Goal: Information Seeking & Learning: Compare options

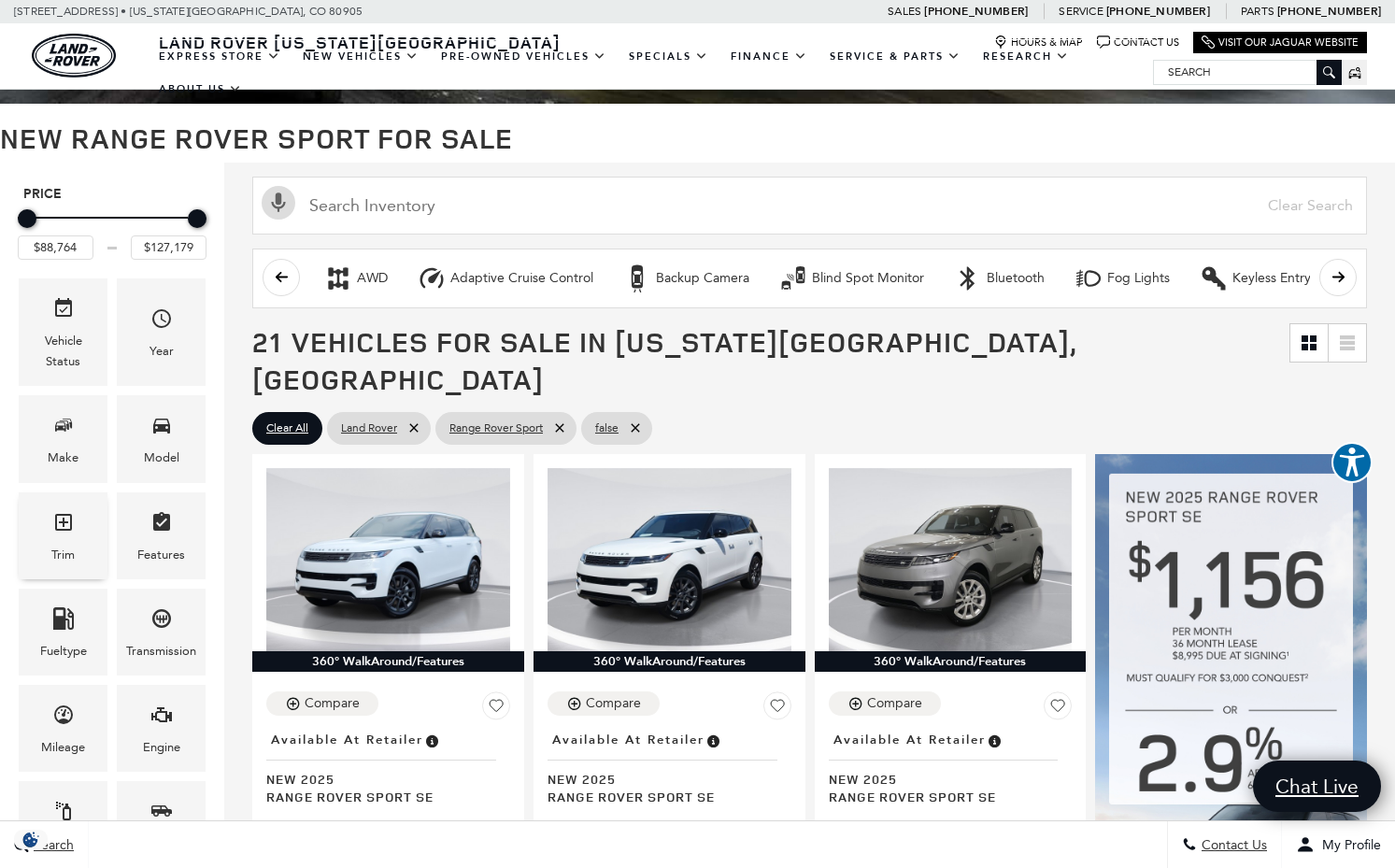
click at [60, 517] on icon "Trim" at bounding box center [63, 521] width 22 height 22
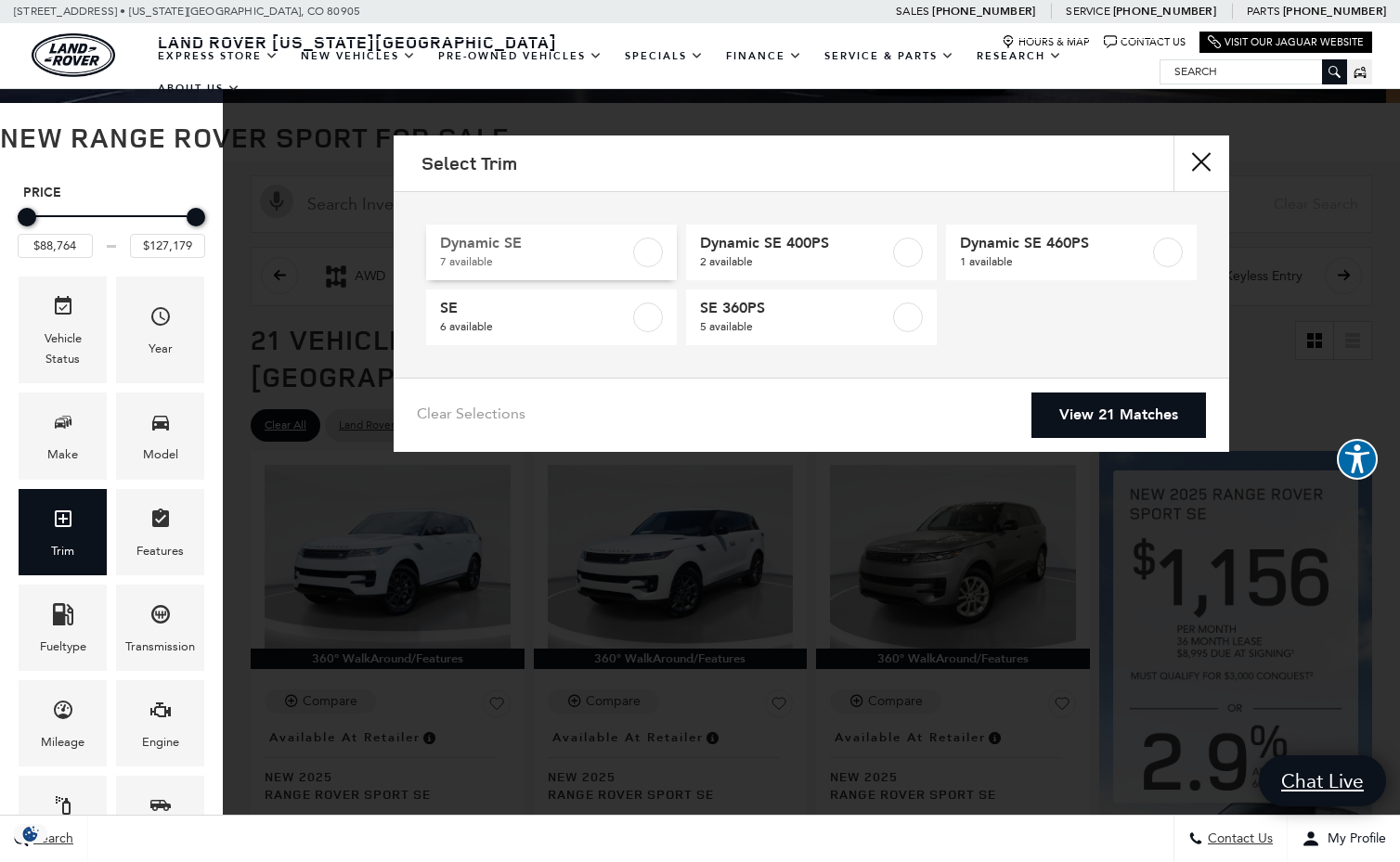
click at [502, 241] on span "Dynamic SE" at bounding box center [534, 243] width 189 height 18
type input "$104,499"
checkbox input "true"
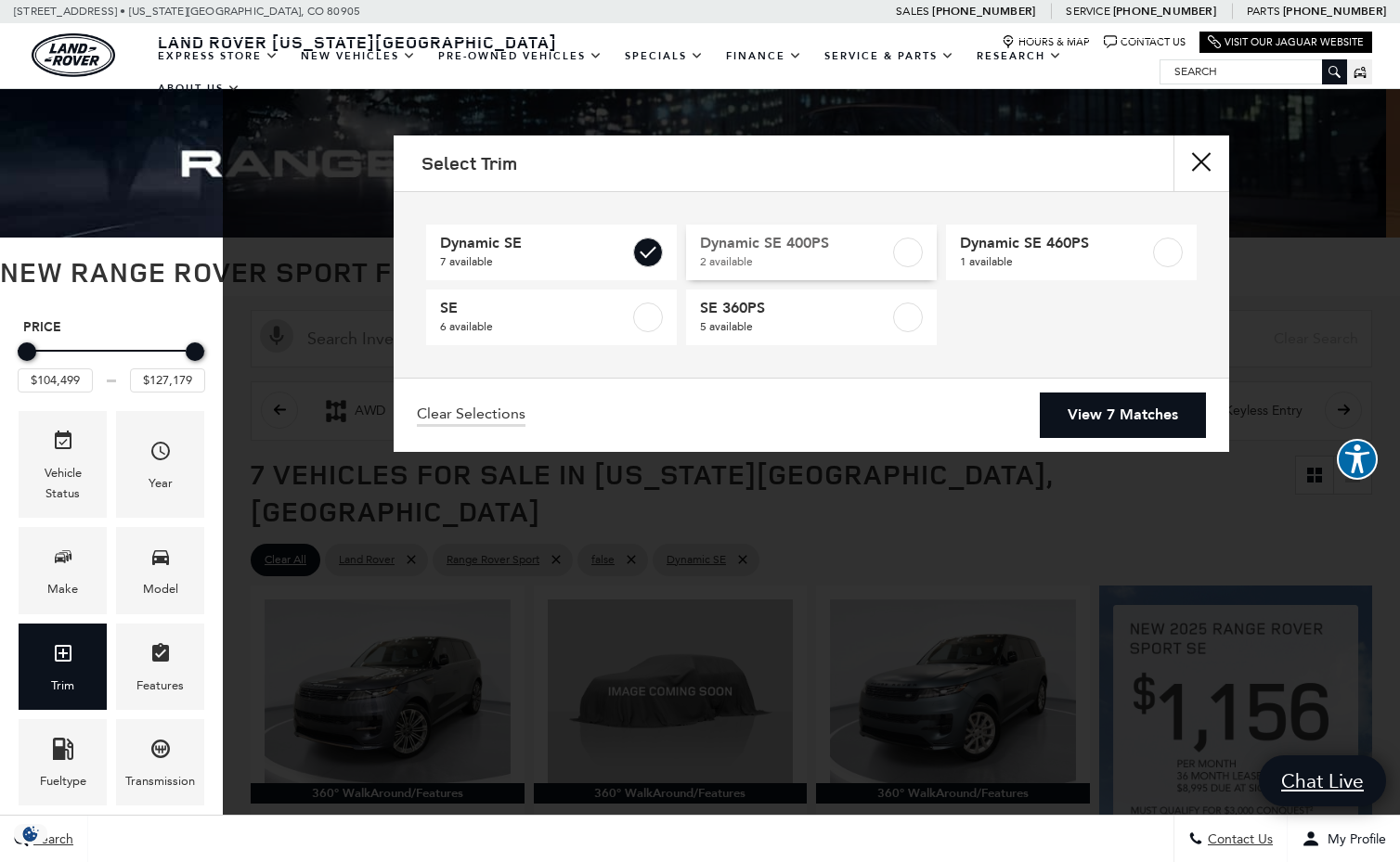
click at [906, 252] on label at bounding box center [907, 252] width 30 height 30
type input "$101,234"
checkbox input "true"
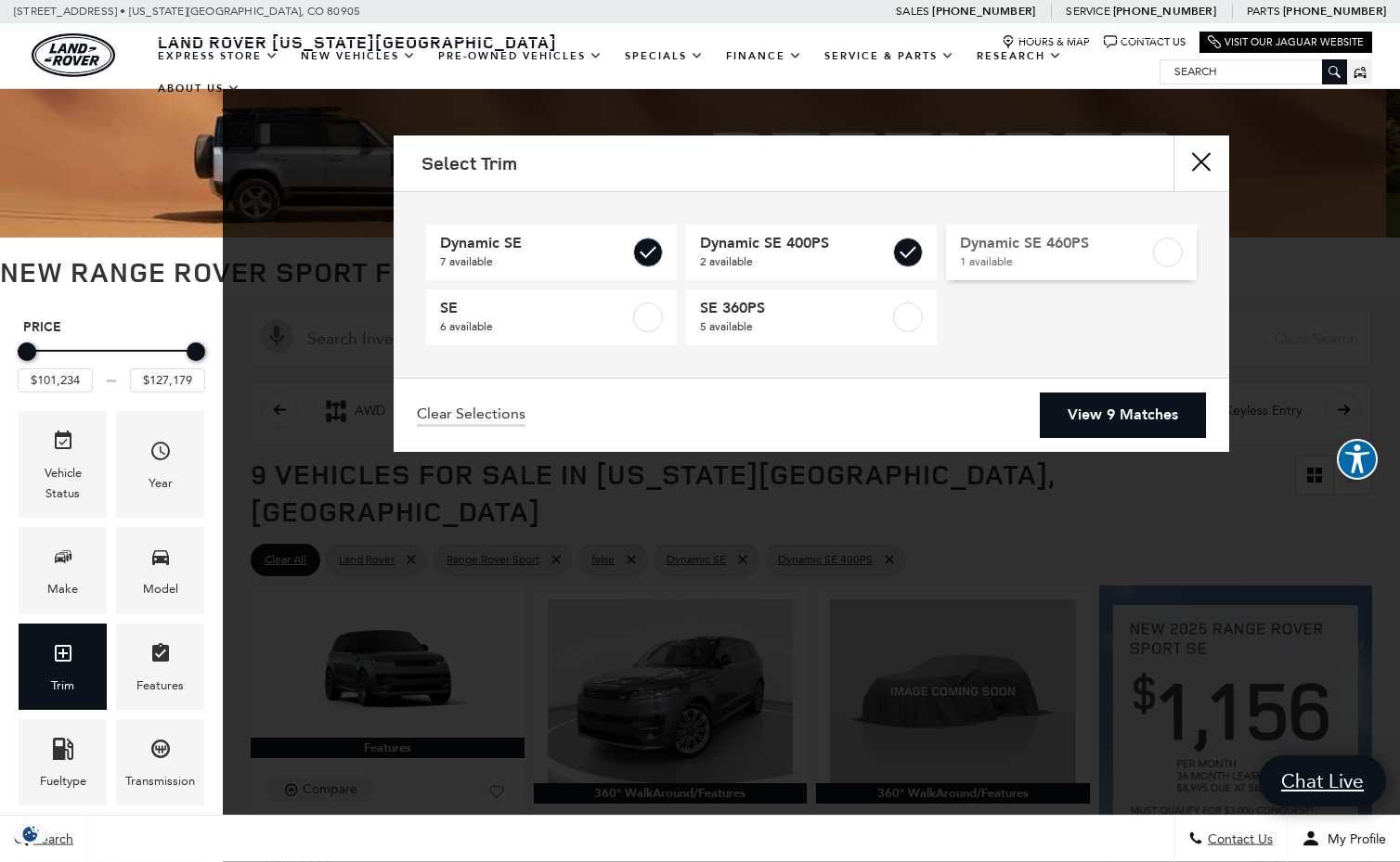
click at [1168, 246] on label at bounding box center [1167, 252] width 30 height 30
checkbox input "true"
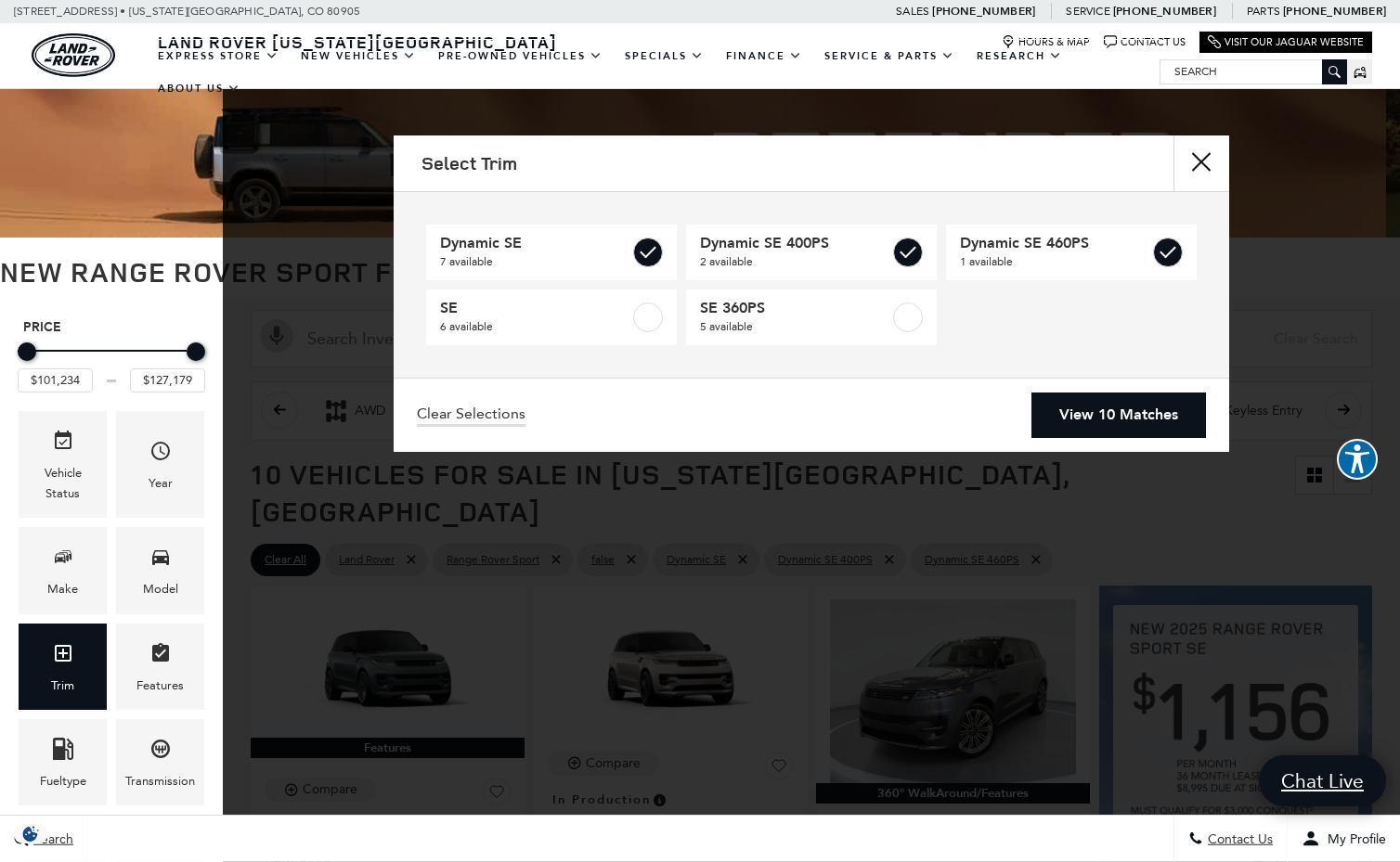
click at [1124, 396] on link "View 10 Matches" at bounding box center [1118, 414] width 175 height 45
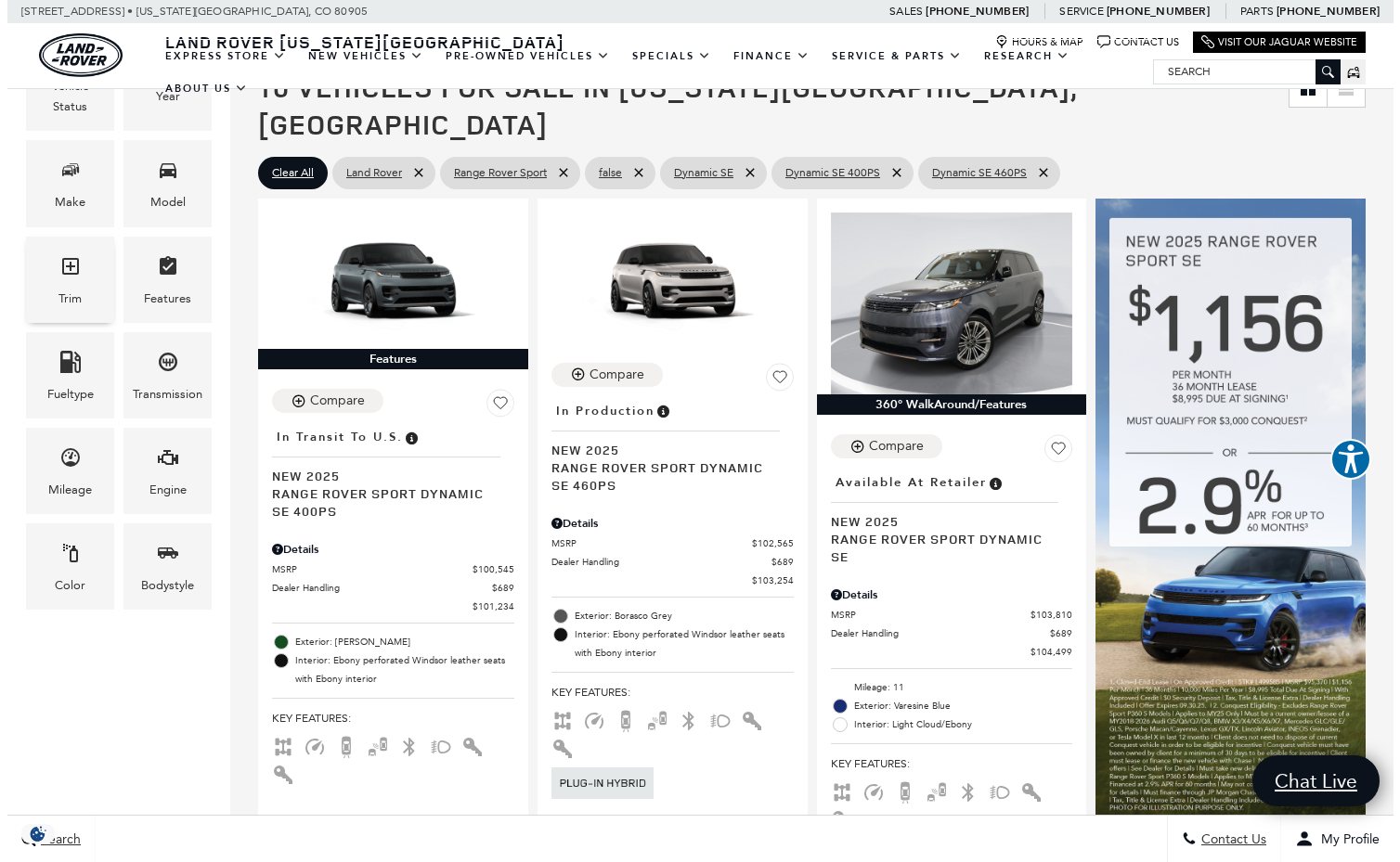
scroll to position [404, 0]
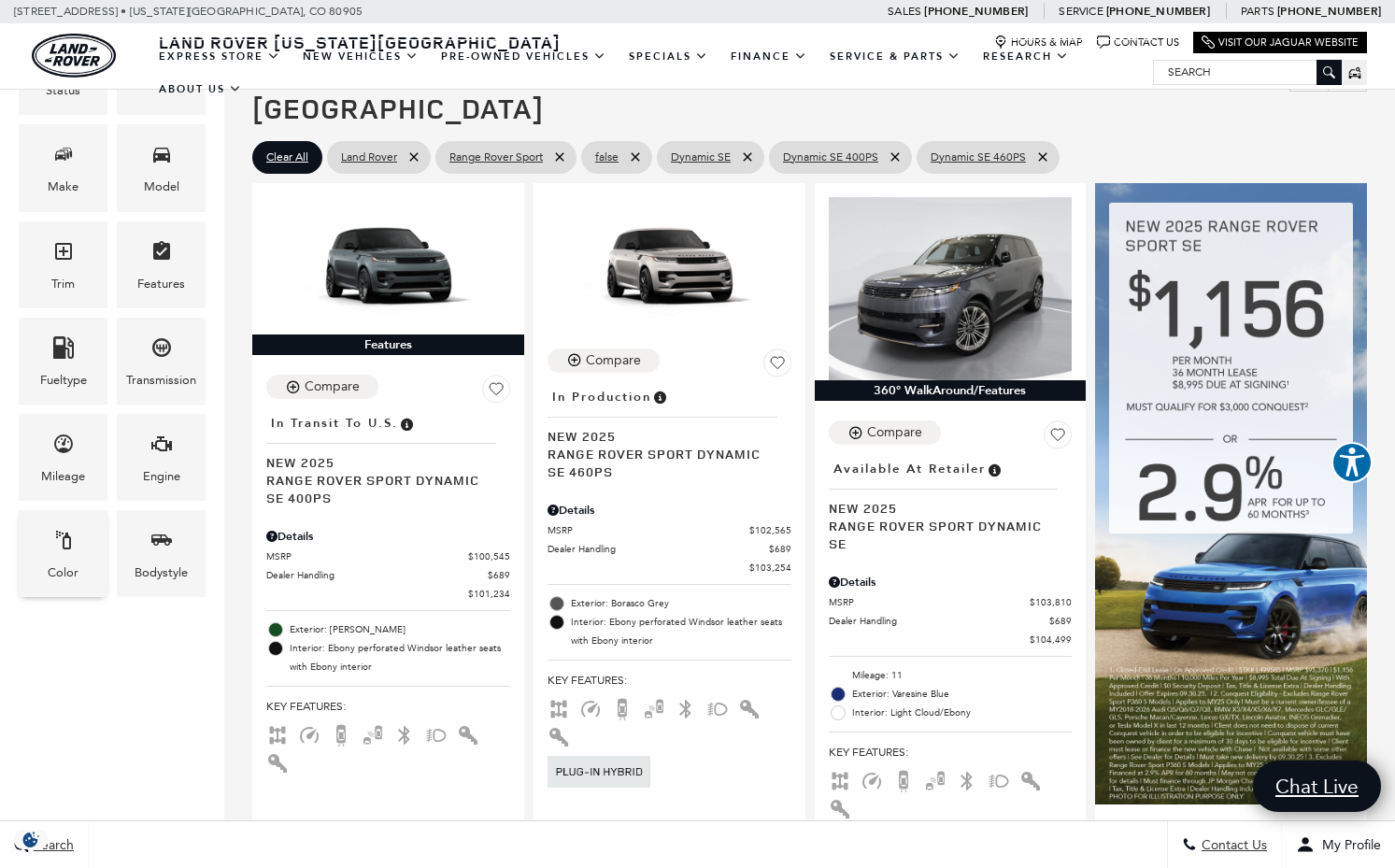
click at [67, 546] on icon "Color" at bounding box center [63, 540] width 22 height 22
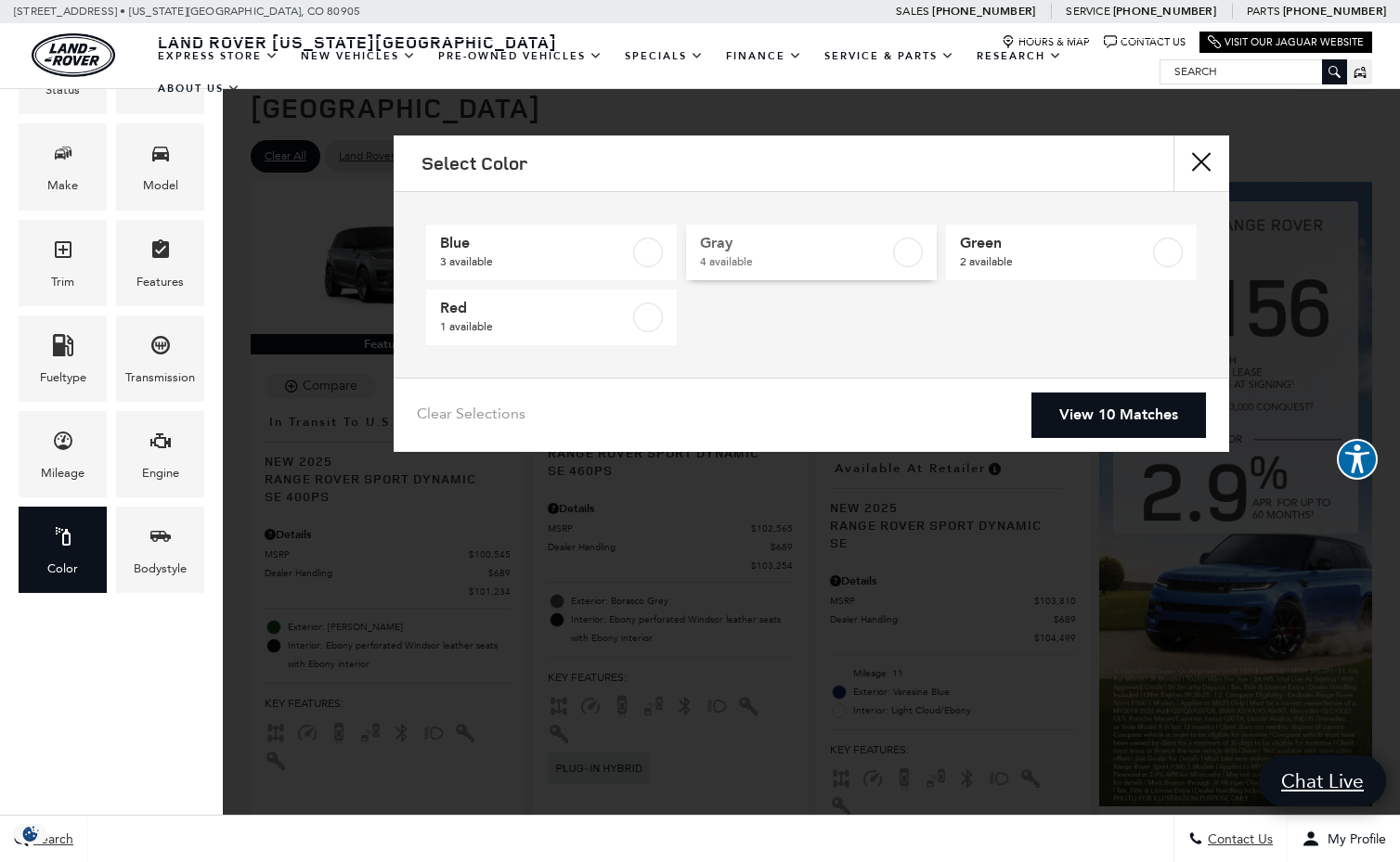
click at [764, 251] on span "Gray" at bounding box center [794, 243] width 189 height 18
type input "$103,254"
type input "$125,834"
checkbox input "true"
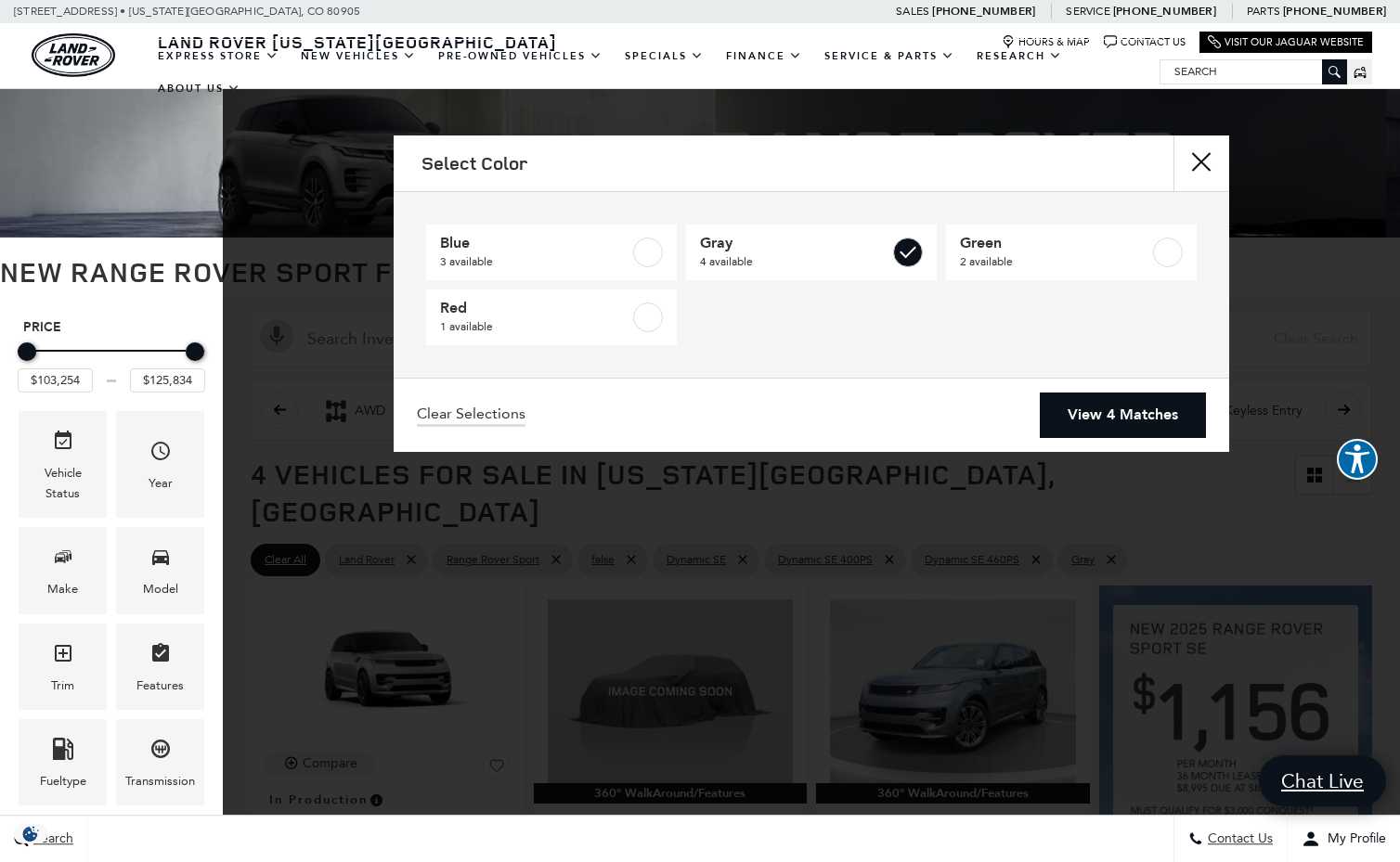
click at [1108, 418] on link "View 4 Matches" at bounding box center [1122, 414] width 166 height 45
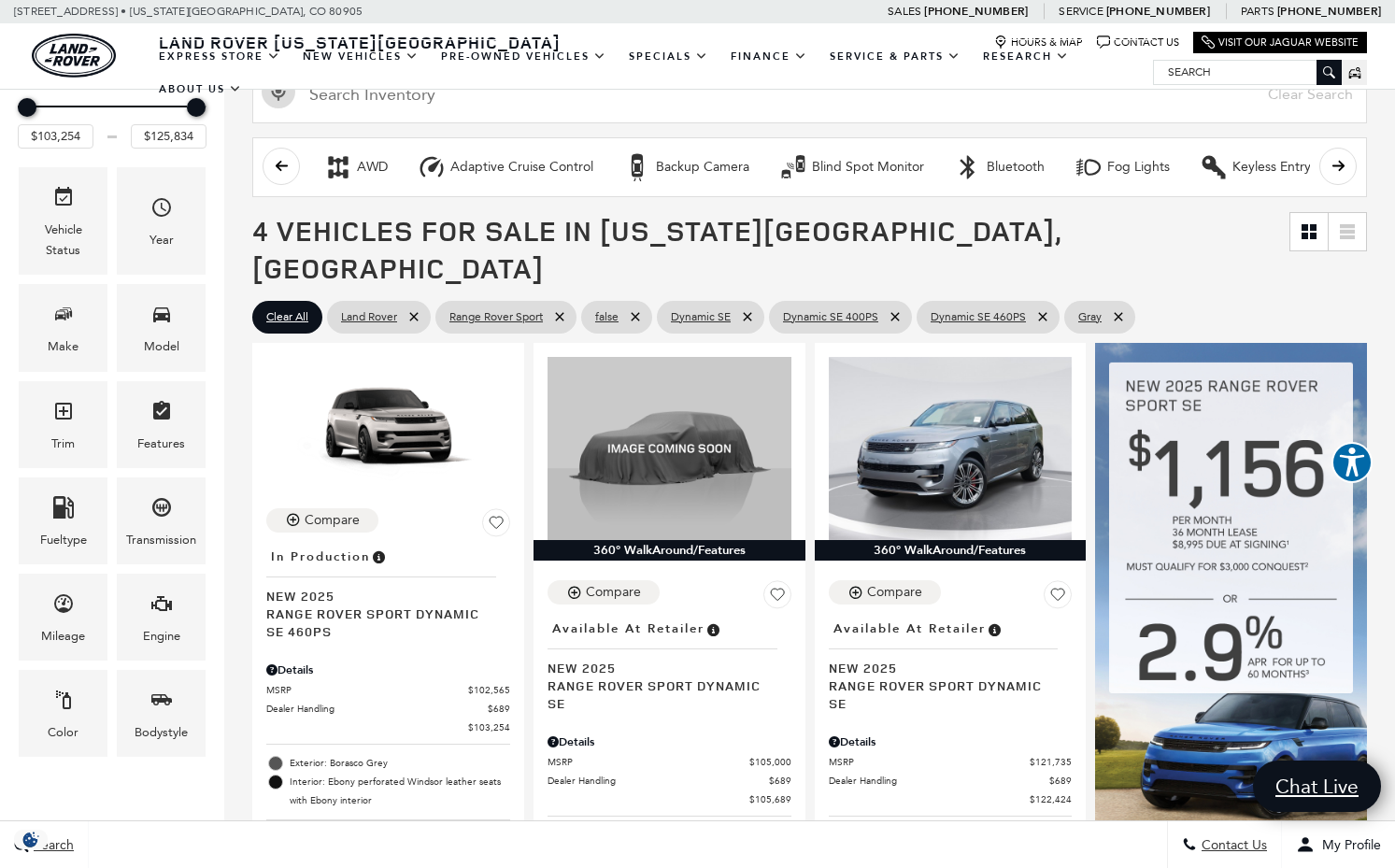
scroll to position [243, 0]
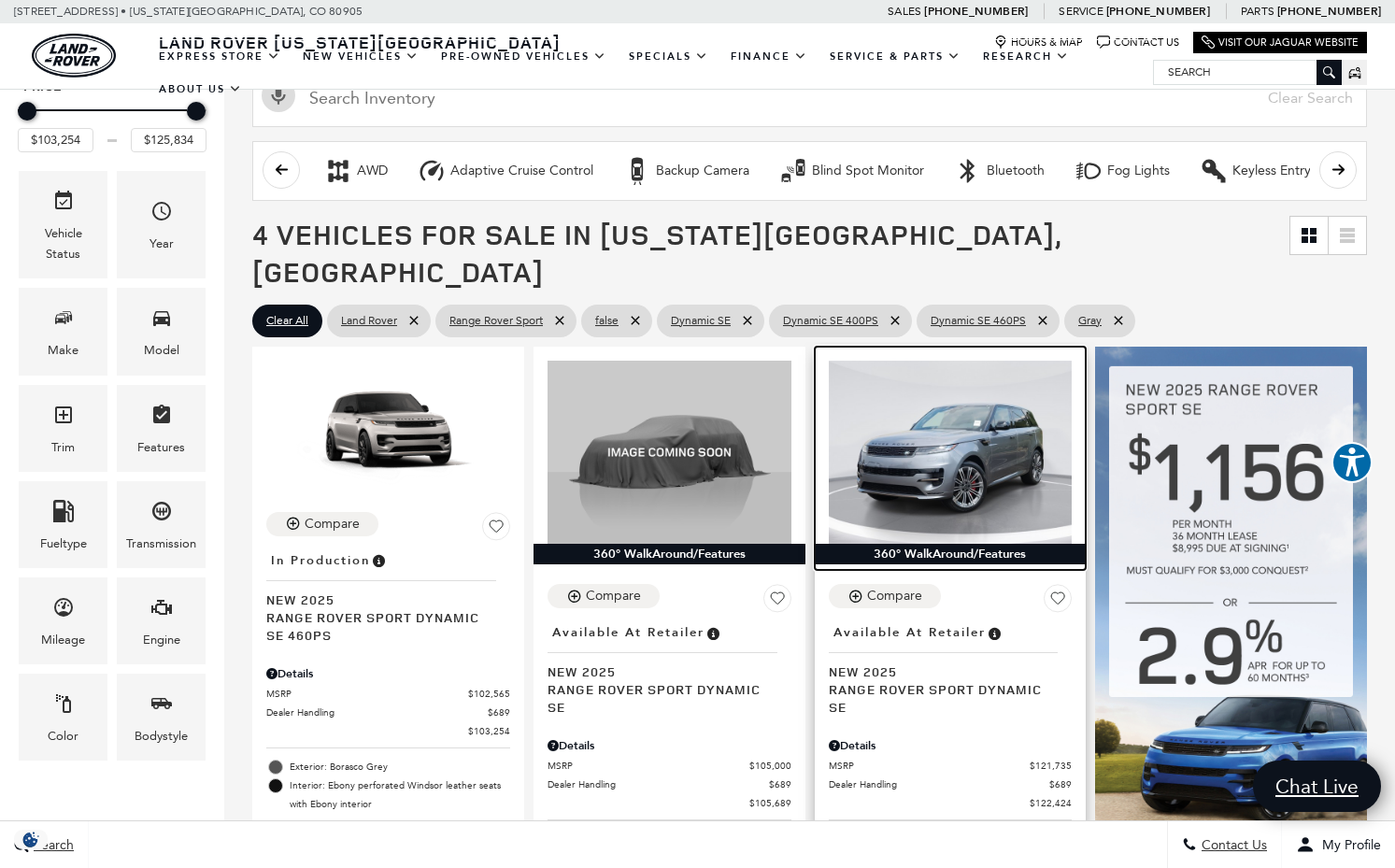
click at [944, 423] on img at bounding box center [951, 453] width 244 height 183
